Goal: Information Seeking & Learning: Check status

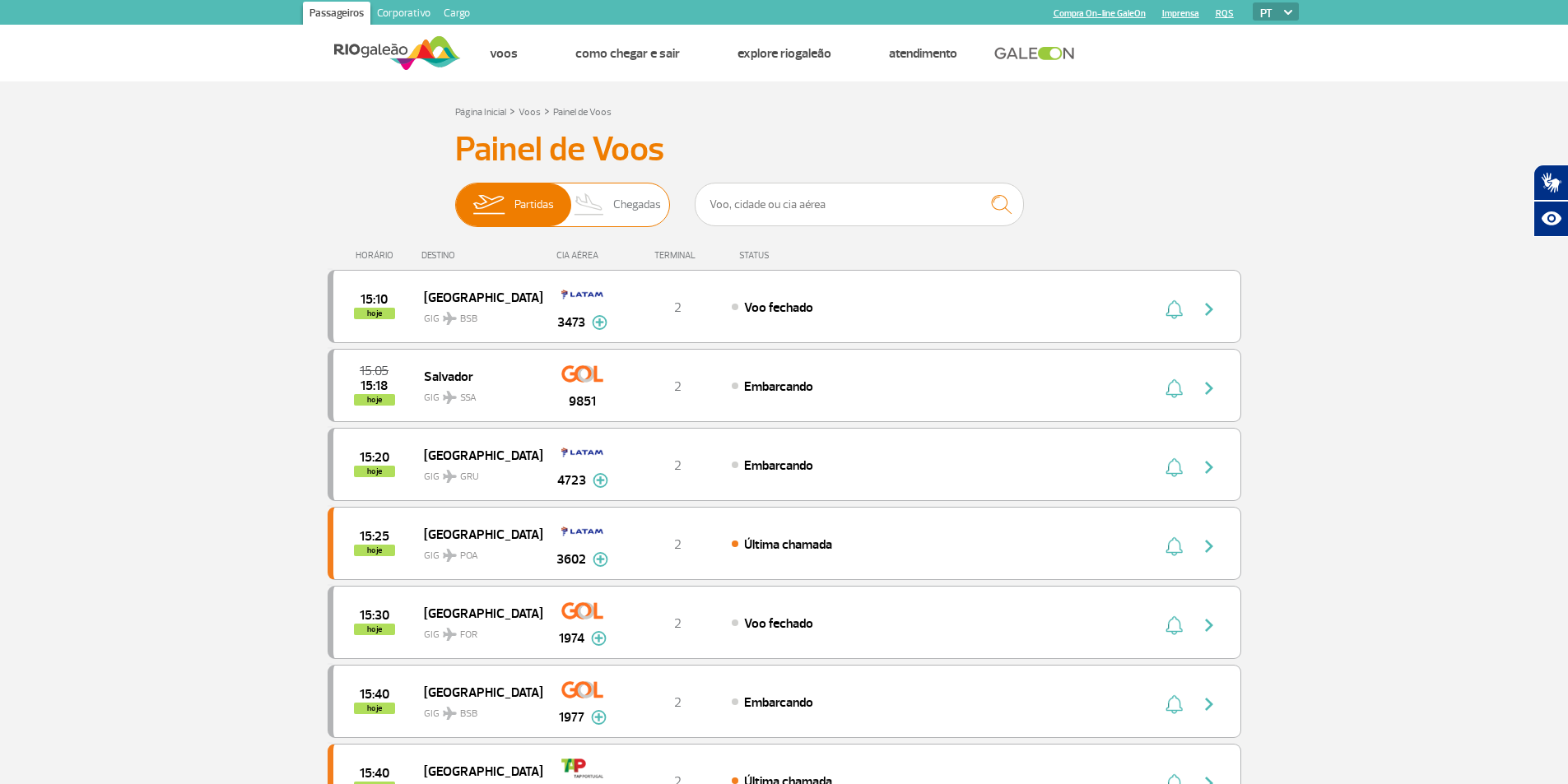
click at [632, 208] on span "Chegadas" at bounding box center [637, 205] width 48 height 43
click at [455, 196] on input "Partidas Chegadas" at bounding box center [455, 196] width 0 height 0
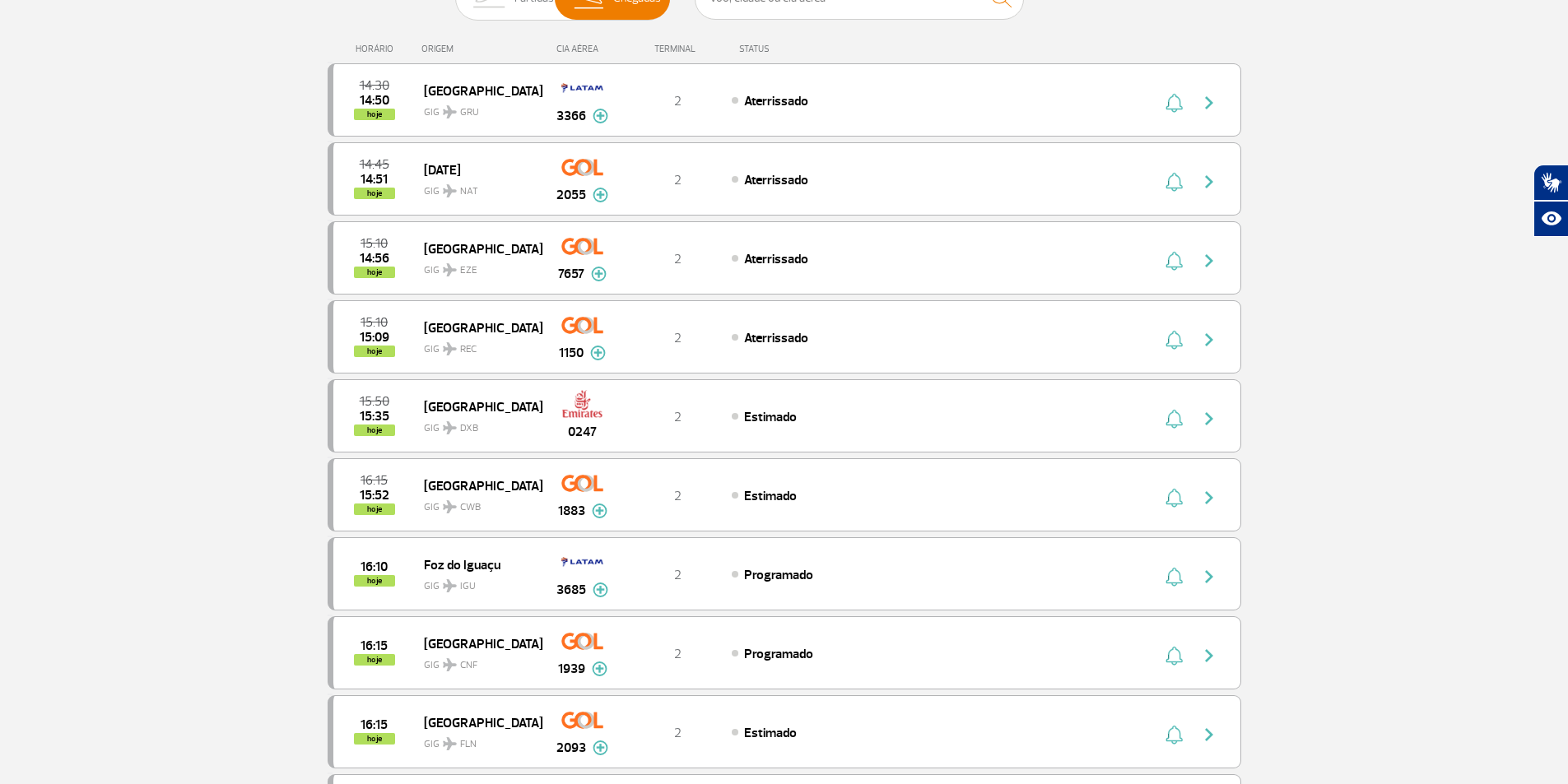
scroll to position [247, 0]
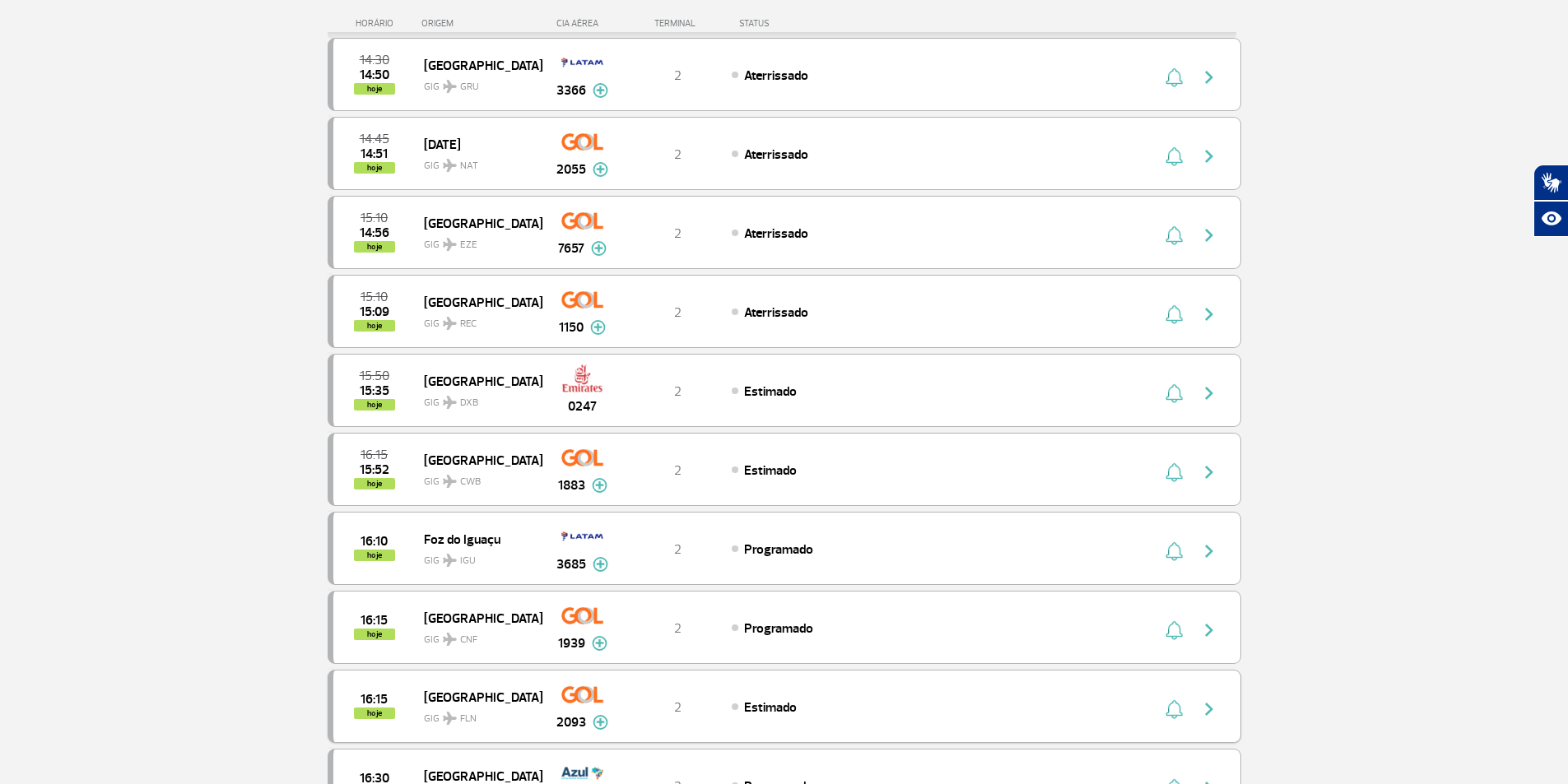
click at [579, 709] on div "2093" at bounding box center [582, 706] width 81 height 52
click at [1205, 710] on img "button" at bounding box center [1209, 709] width 20 height 20
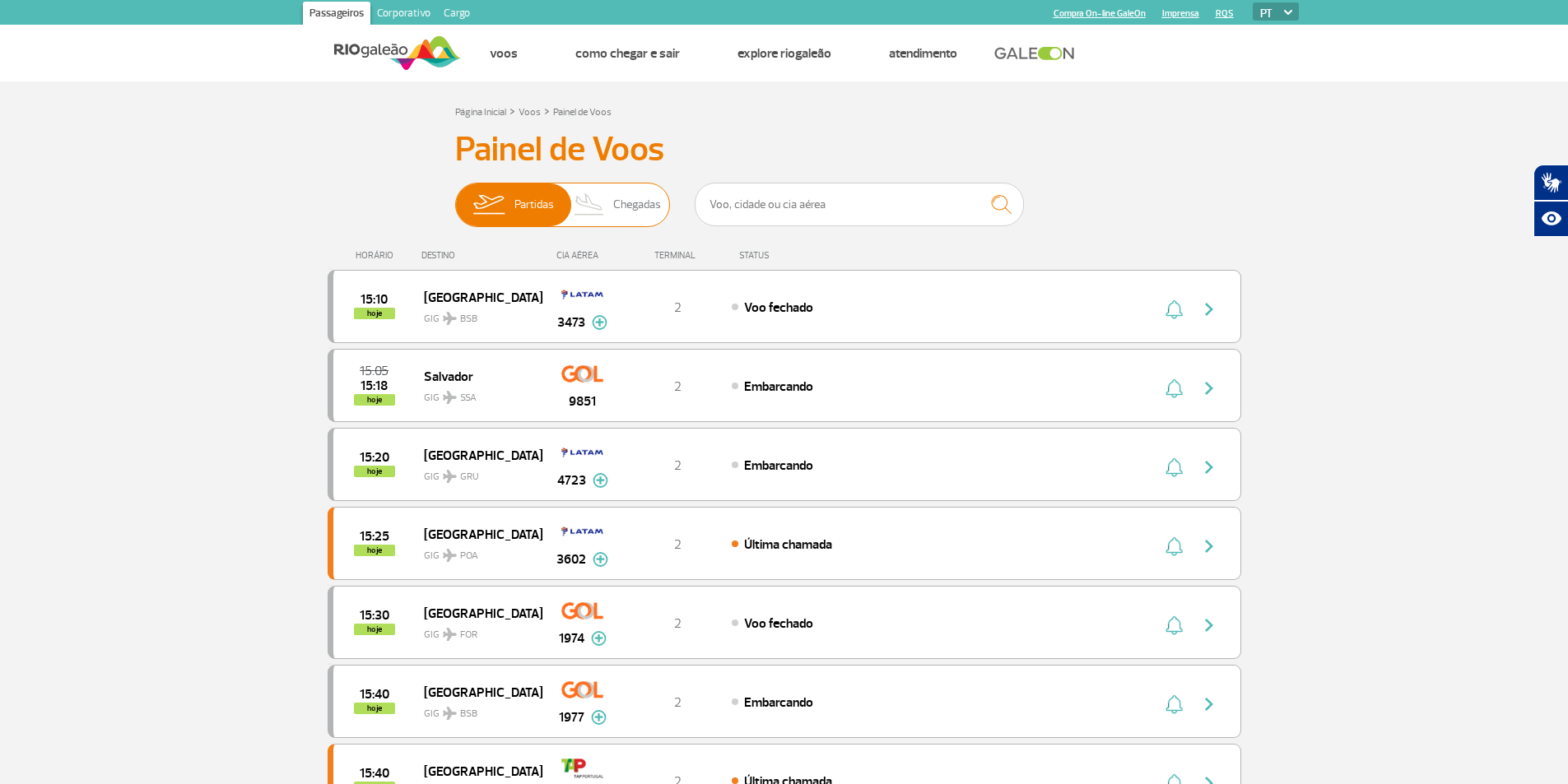
click at [638, 200] on span "Chegadas" at bounding box center [637, 205] width 48 height 43
click at [455, 196] on input "Partidas Chegadas" at bounding box center [455, 196] width 0 height 0
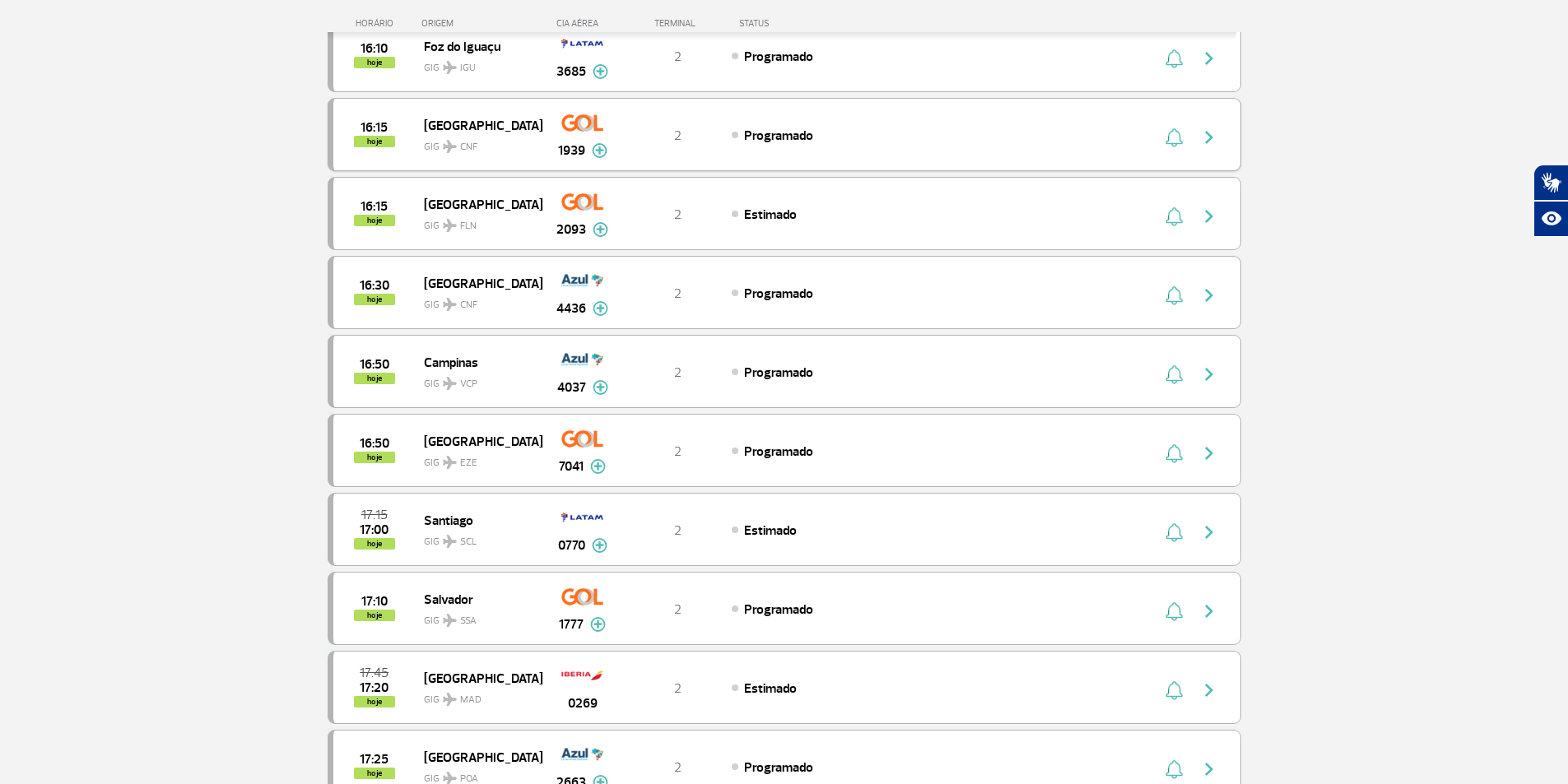
scroll to position [494, 0]
